Goal: Task Accomplishment & Management: Manage account settings

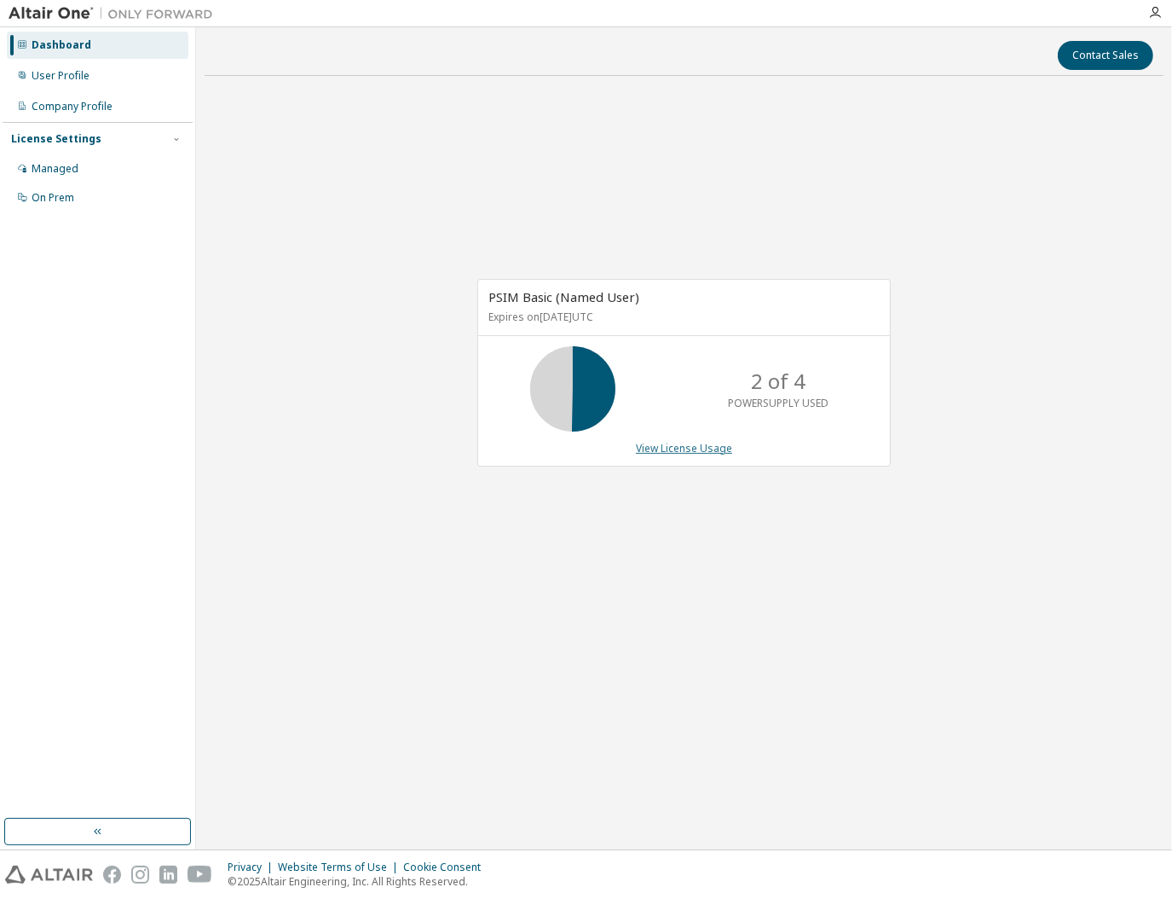
click at [689, 448] on link "View License Usage" at bounding box center [684, 448] width 96 height 14
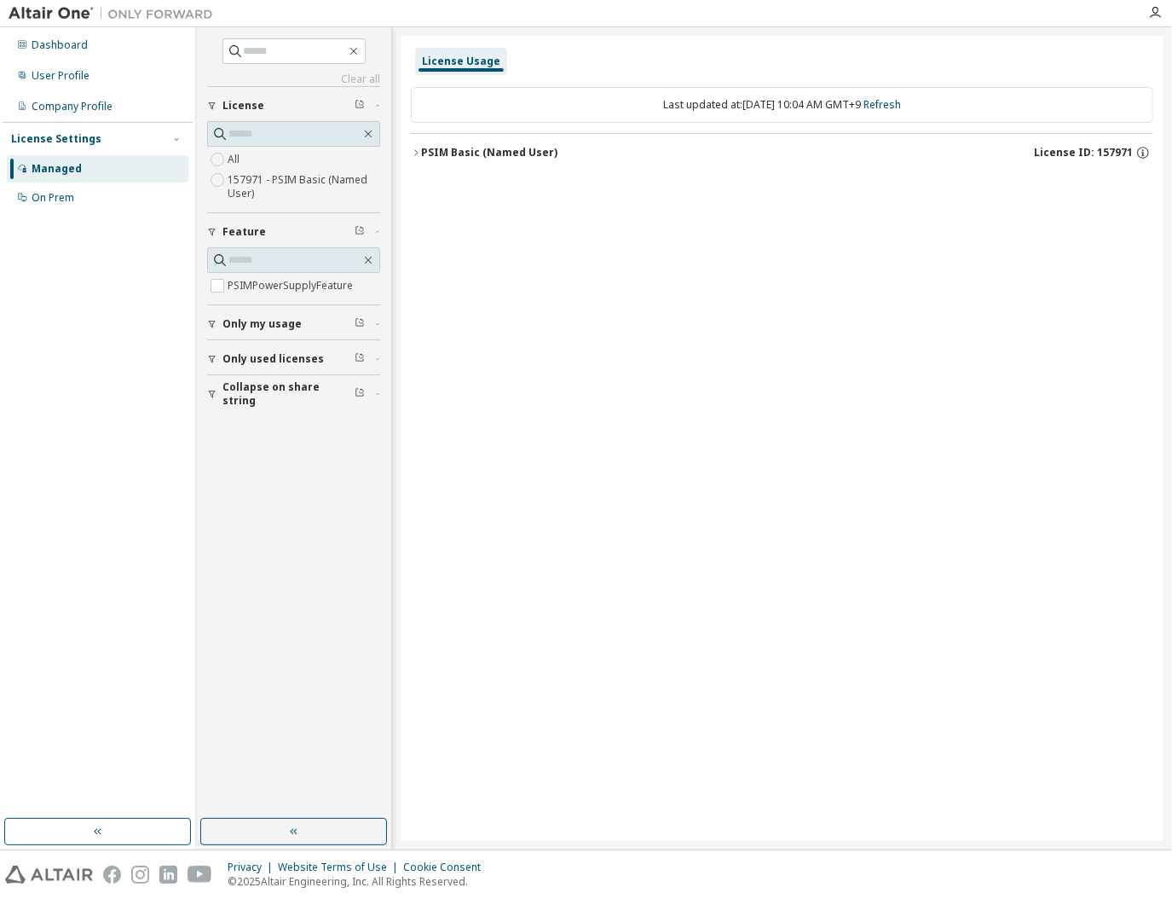
click at [420, 151] on icon "button" at bounding box center [416, 153] width 10 height 10
click at [416, 159] on button "PSIM Basic (Named User) License ID: 157971" at bounding box center [782, 153] width 743 height 38
click at [1160, 11] on icon "button" at bounding box center [1156, 13] width 14 height 14
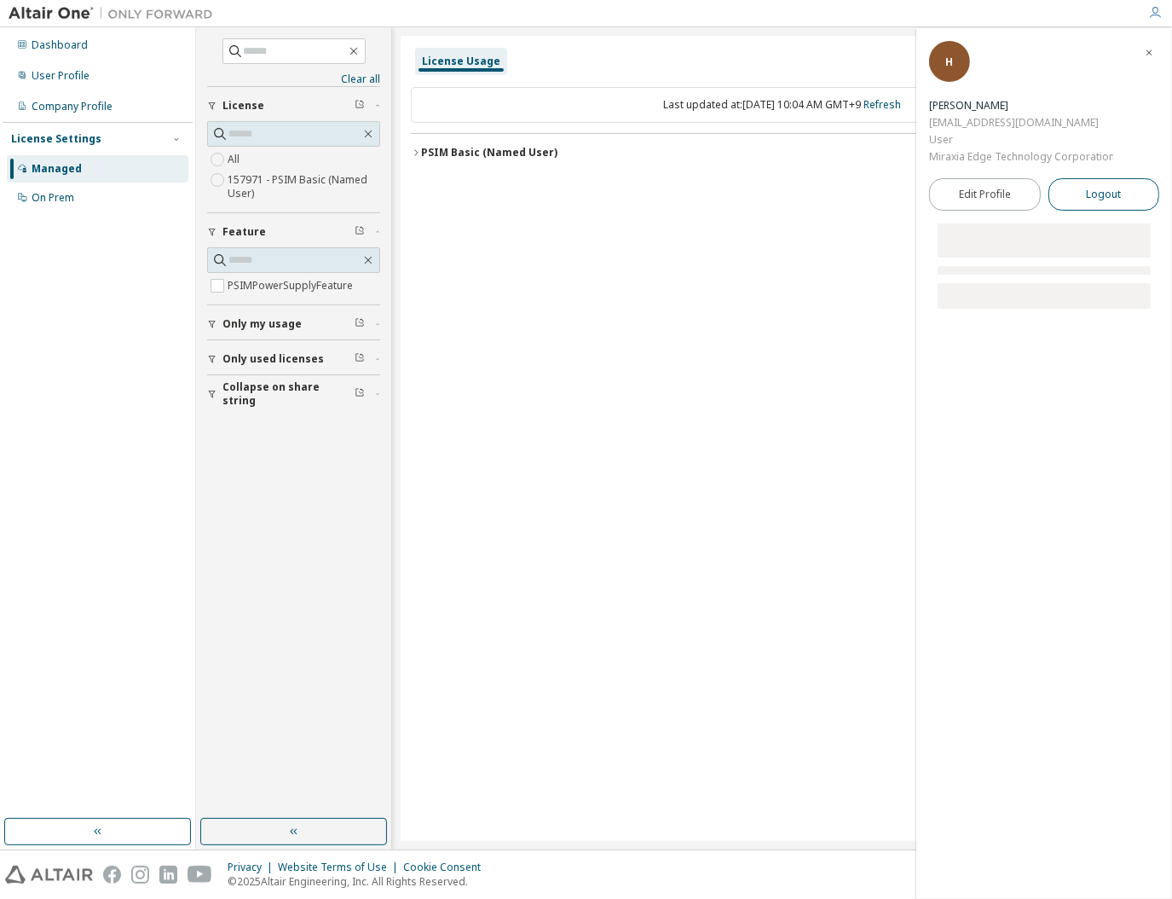
click at [1108, 194] on span "Logout" at bounding box center [1103, 194] width 35 height 17
